Goal: Navigation & Orientation: Find specific page/section

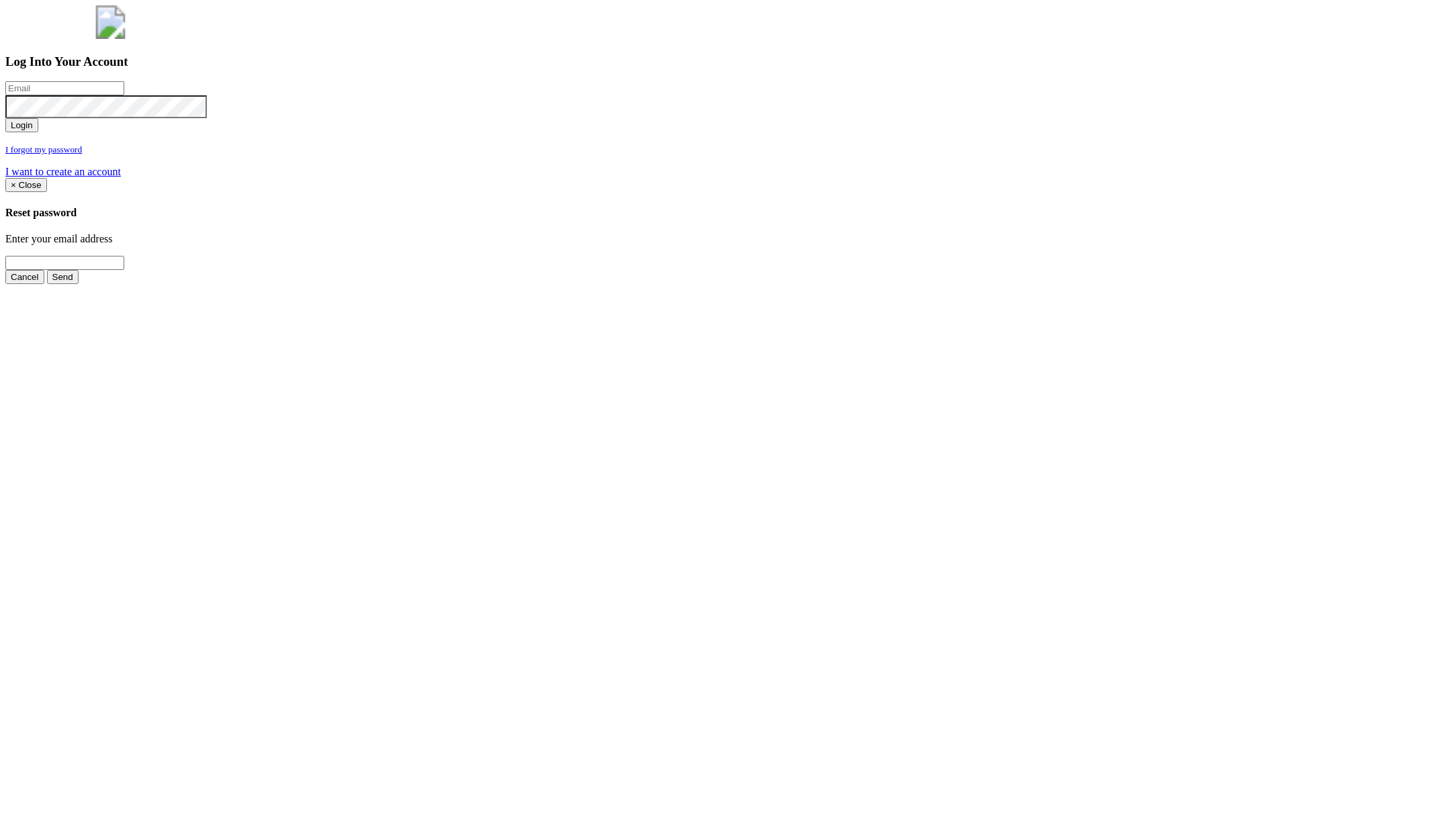
click at [124, 95] on input "email" at bounding box center [65, 88] width 119 height 14
type input "jimmy@pewtress.com"
click at [5, 118] on button "Login" at bounding box center [22, 125] width 33 height 14
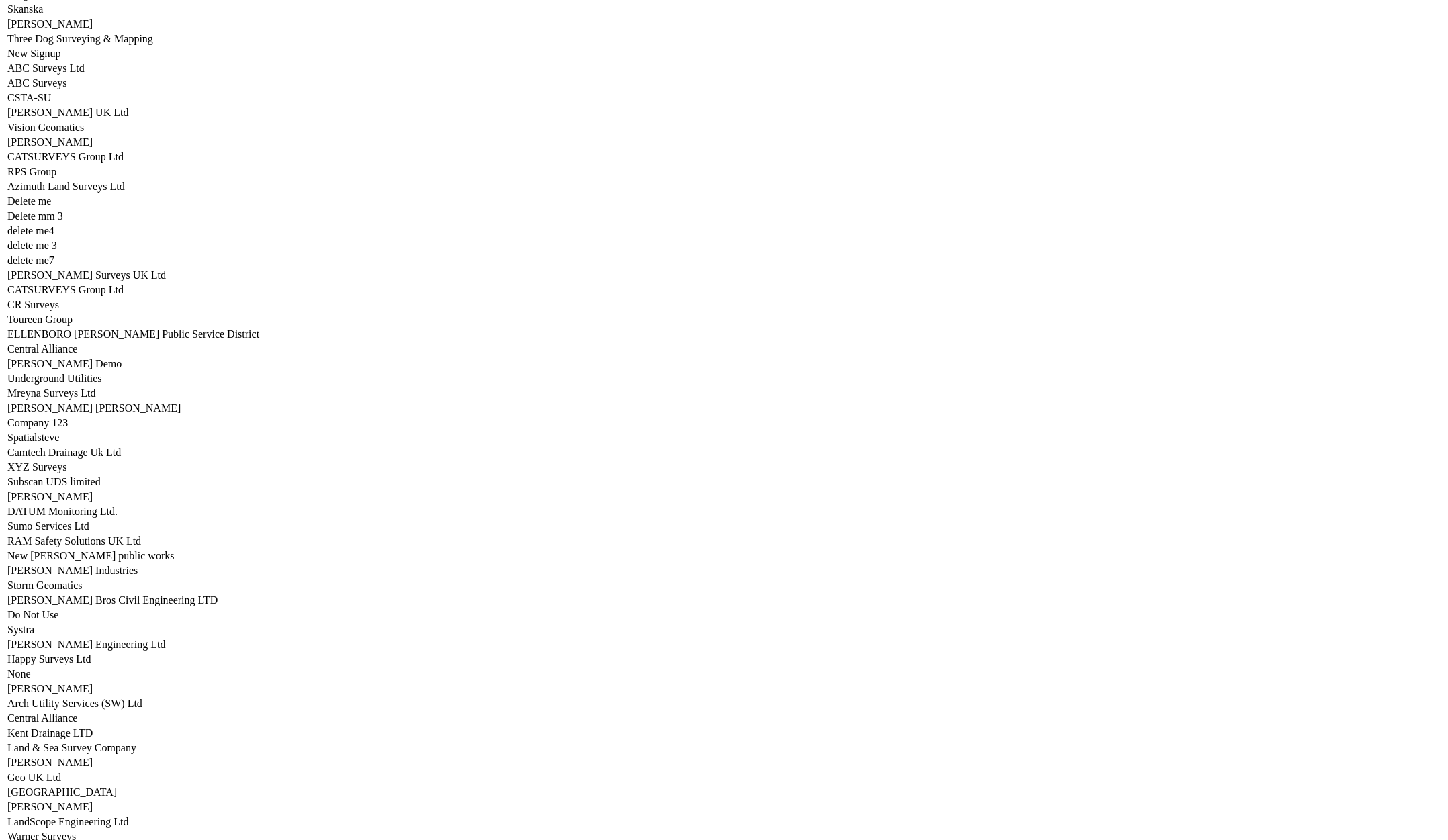
scroll to position [6643, 0]
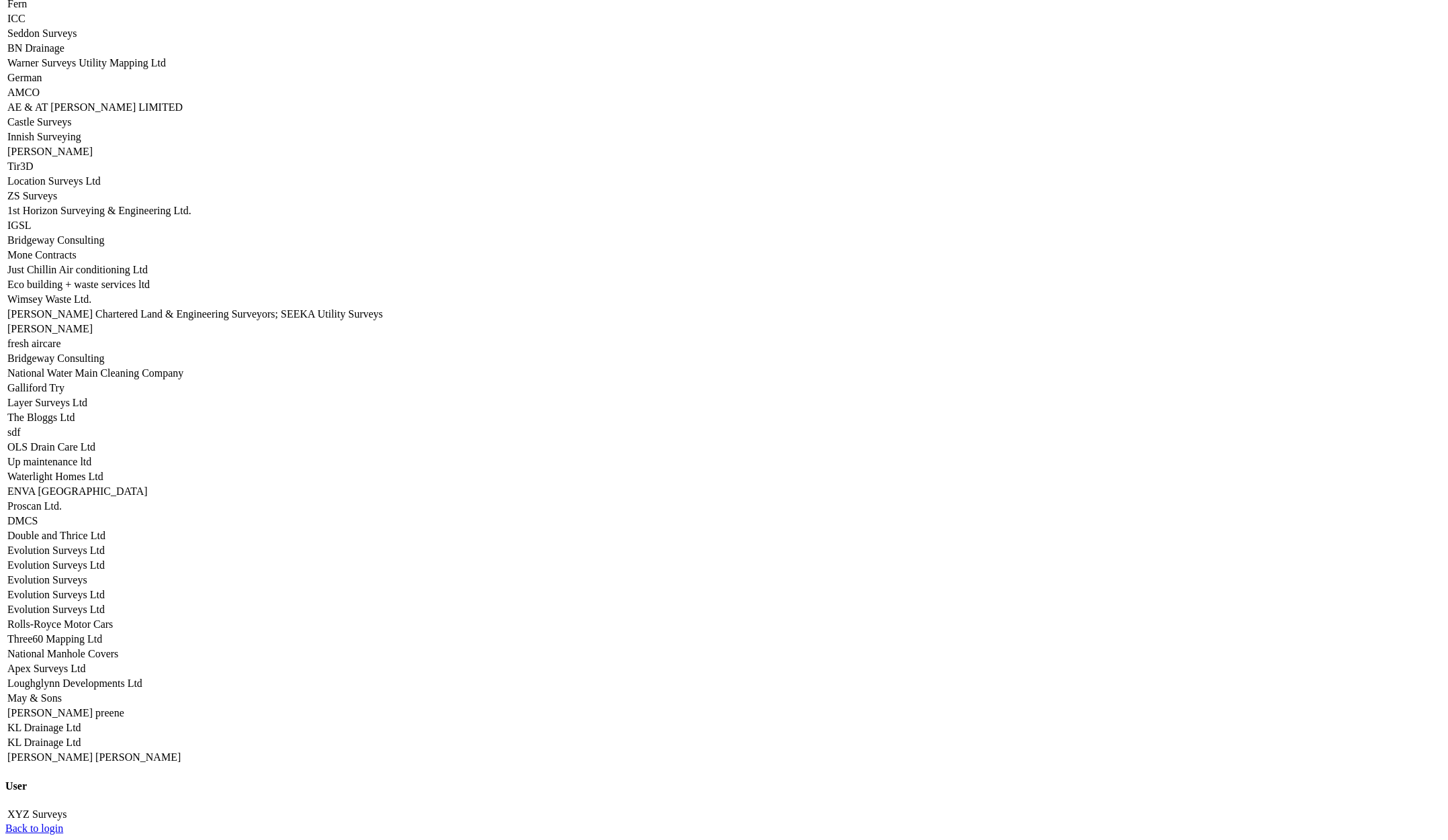
click at [85, 663] on link "Apex Surveys Ltd" at bounding box center [46, 668] width 78 height 12
